Goal: Task Accomplishment & Management: Complete application form

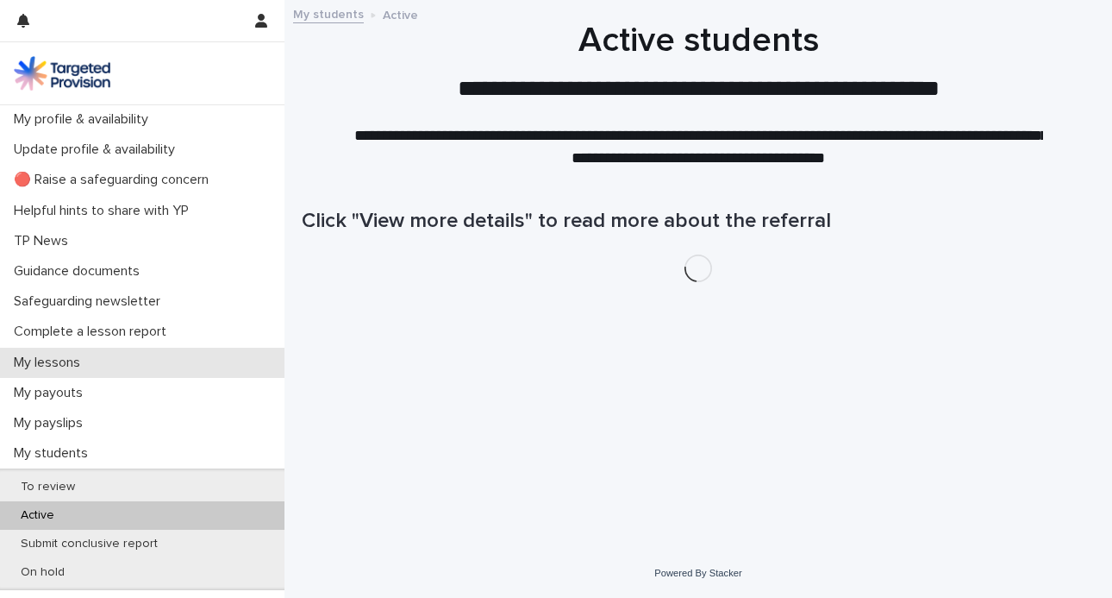
click at [130, 360] on div "My lessons" at bounding box center [142, 363] width 285 height 30
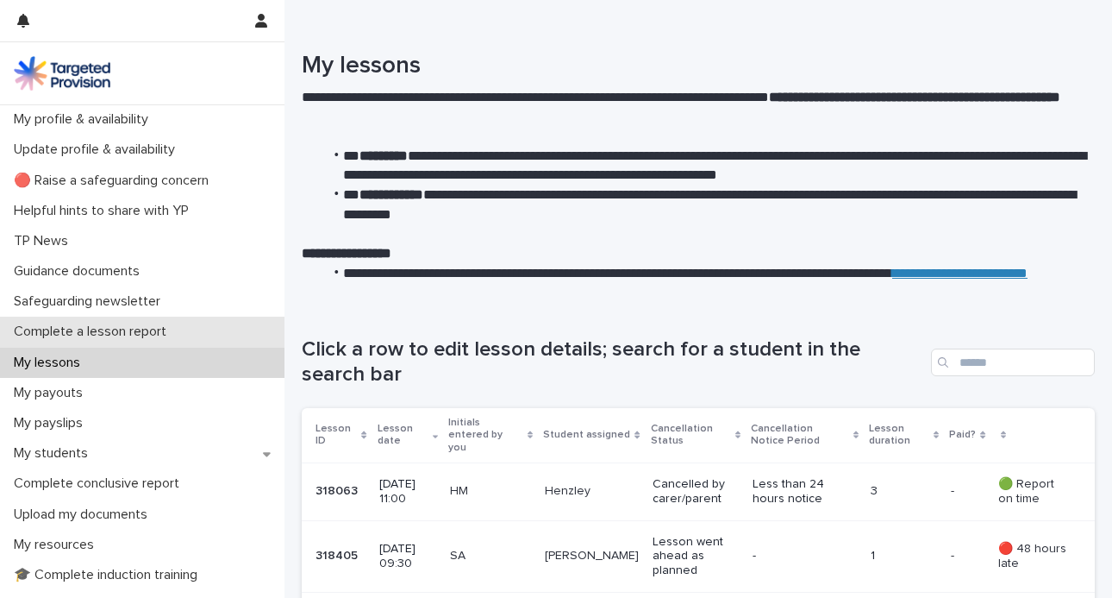
click at [223, 332] on div "Complete a lesson report" at bounding box center [142, 331] width 285 height 30
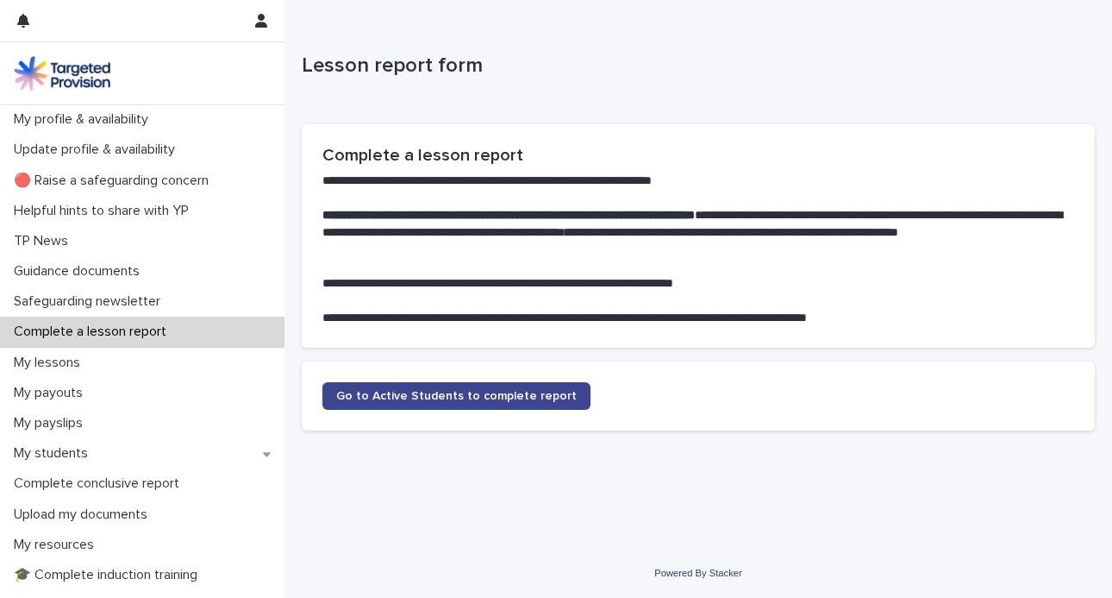
click at [441, 395] on span "Go to Active Students to complete report" at bounding box center [456, 396] width 241 height 12
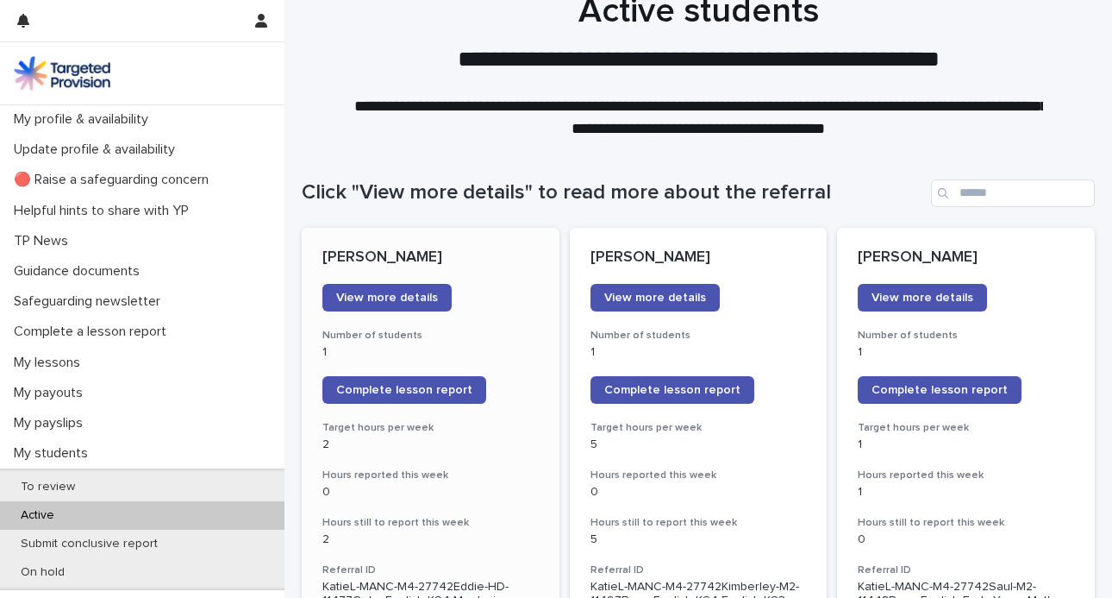
scroll to position [35, 0]
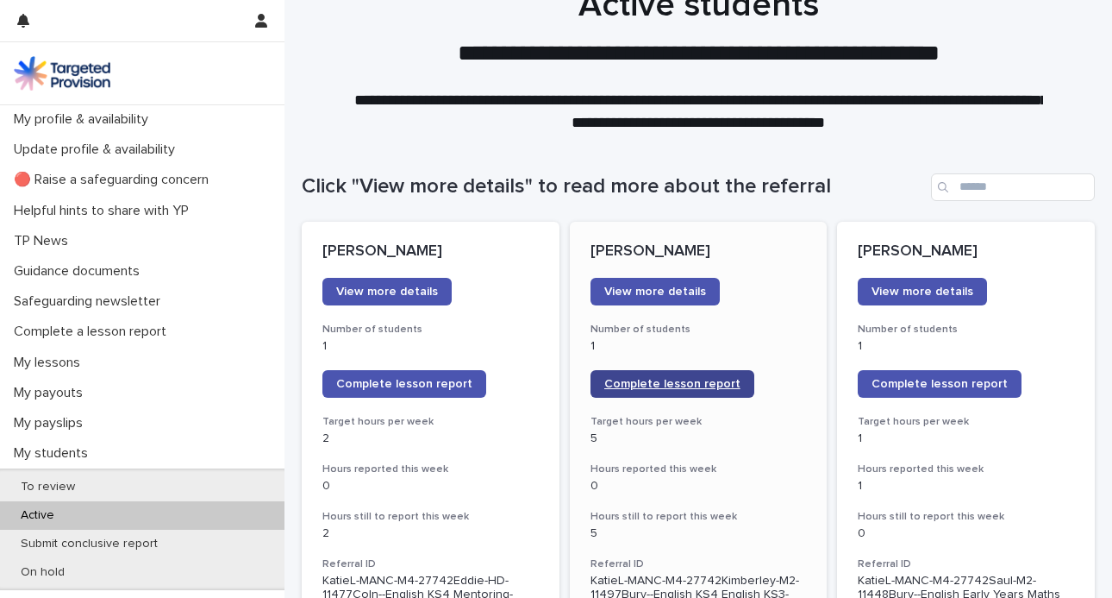
click at [649, 384] on span "Complete lesson report" at bounding box center [672, 384] width 136 height 12
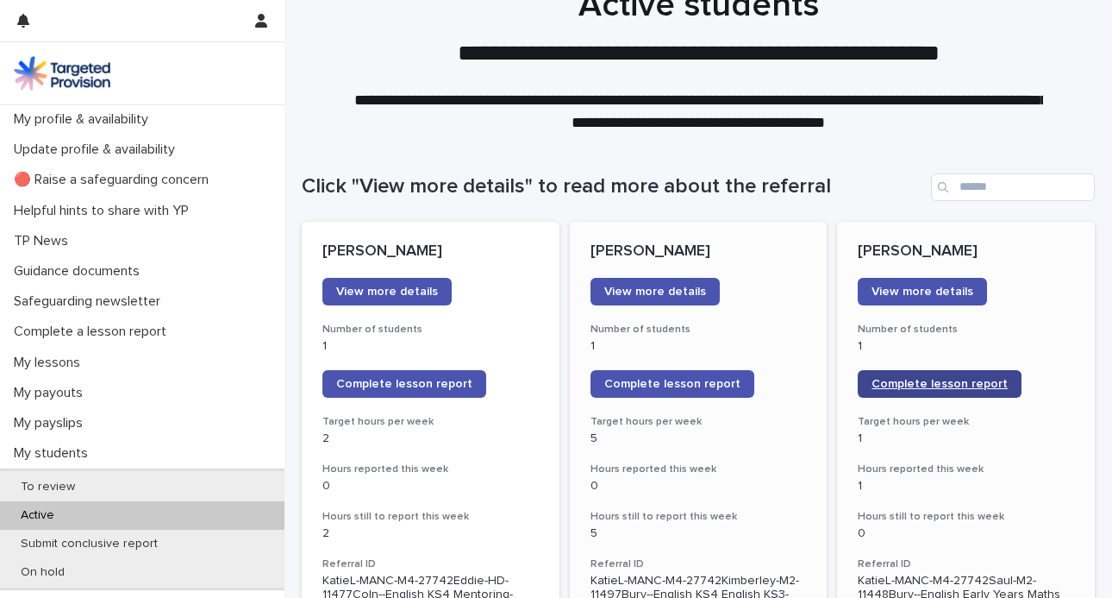
click at [933, 378] on span "Complete lesson report" at bounding box center [940, 384] width 136 height 12
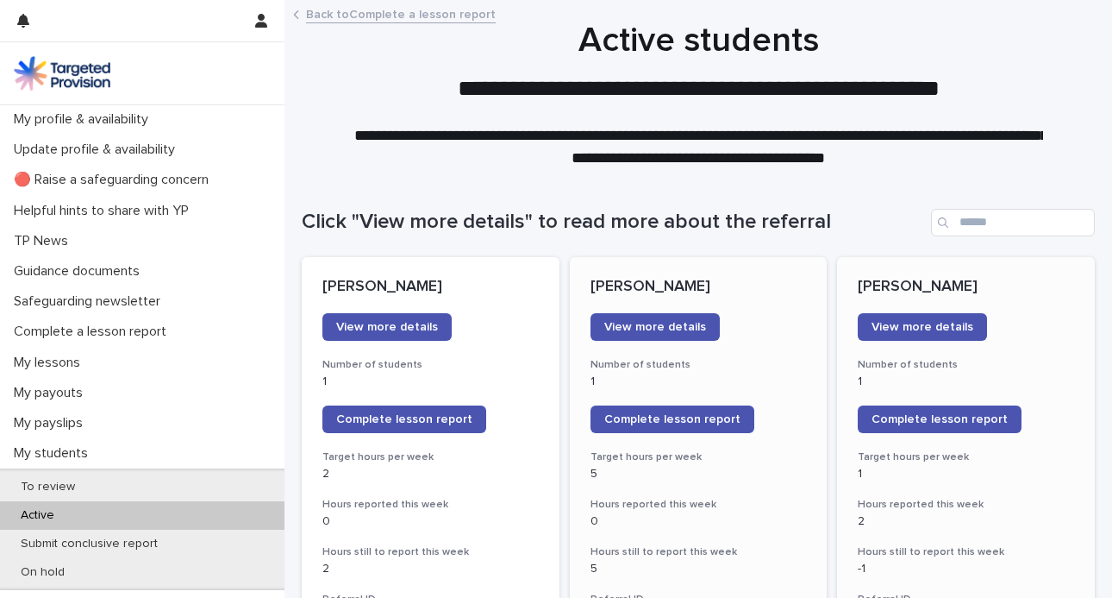
scroll to position [34, 0]
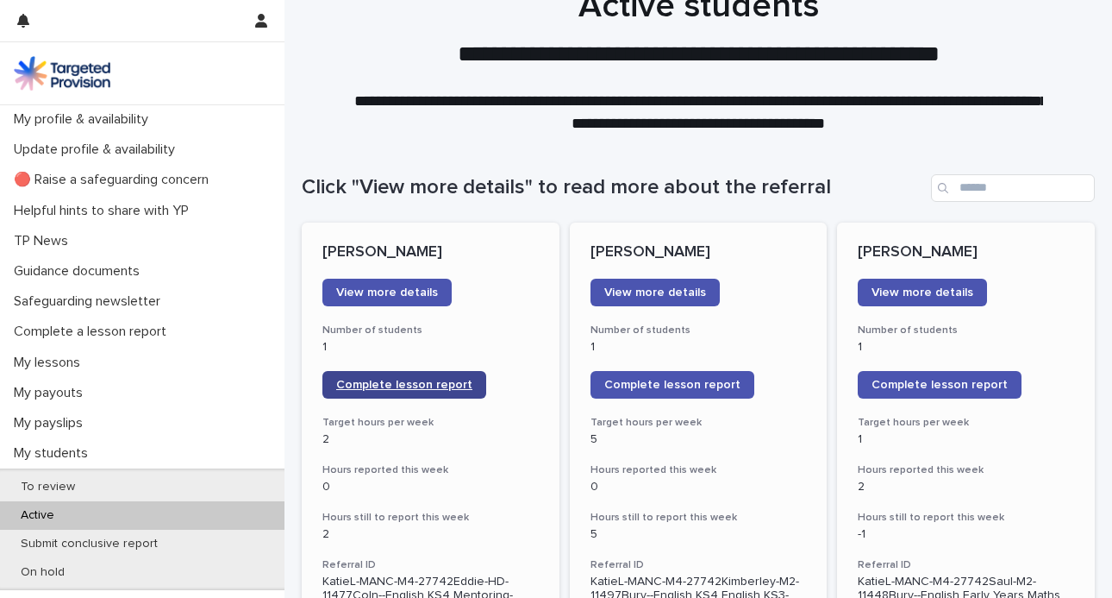
click at [380, 394] on link "Complete lesson report" at bounding box center [405, 385] width 164 height 28
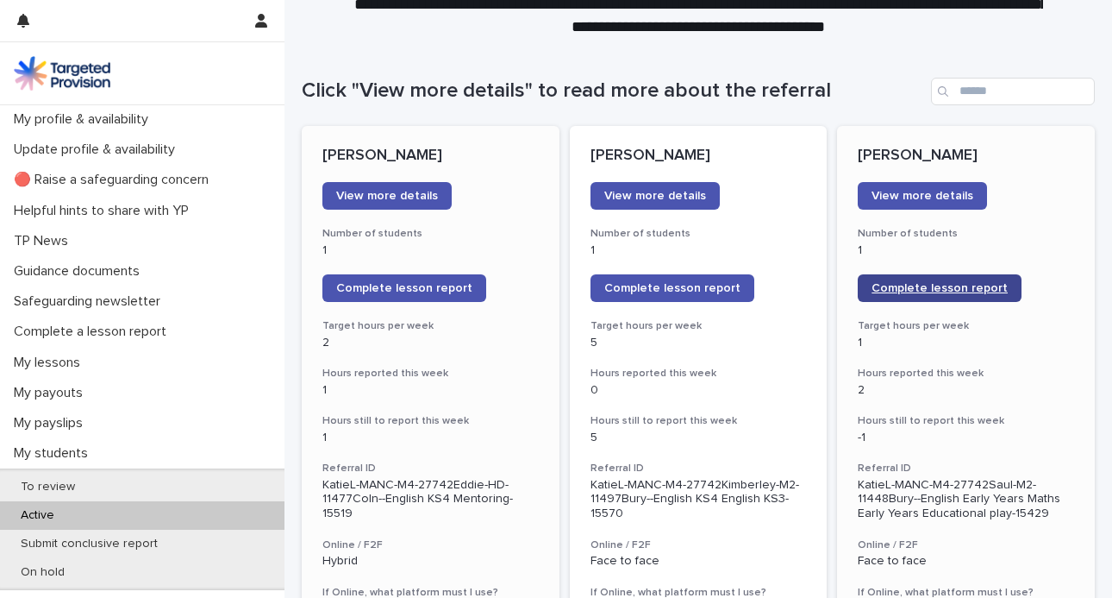
click at [929, 281] on link "Complete lesson report" at bounding box center [940, 288] width 164 height 28
drag, startPoint x: 375, startPoint y: 309, endPoint x: 395, endPoint y: 285, distance: 31.2
click at [395, 285] on span "Complete lesson report" at bounding box center [404, 288] width 136 height 12
